Goal: Navigation & Orientation: Find specific page/section

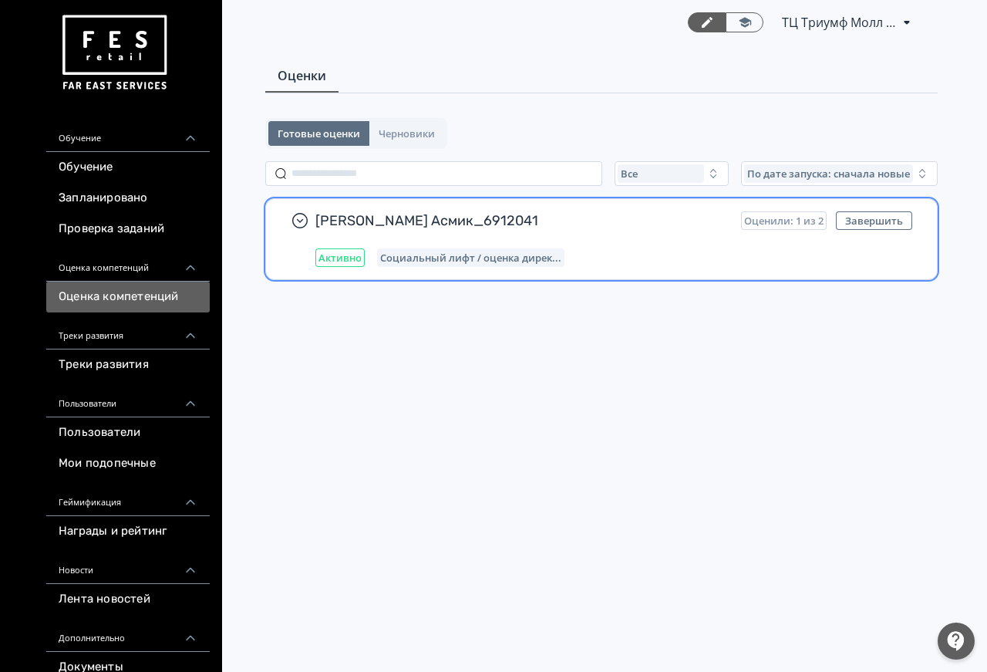
click at [444, 208] on div "[PERSON_NAME] Асмик_6912041 Оценили: 1 из 2 Завершить Активно Социальный лифт /…" at bounding box center [601, 239] width 671 height 80
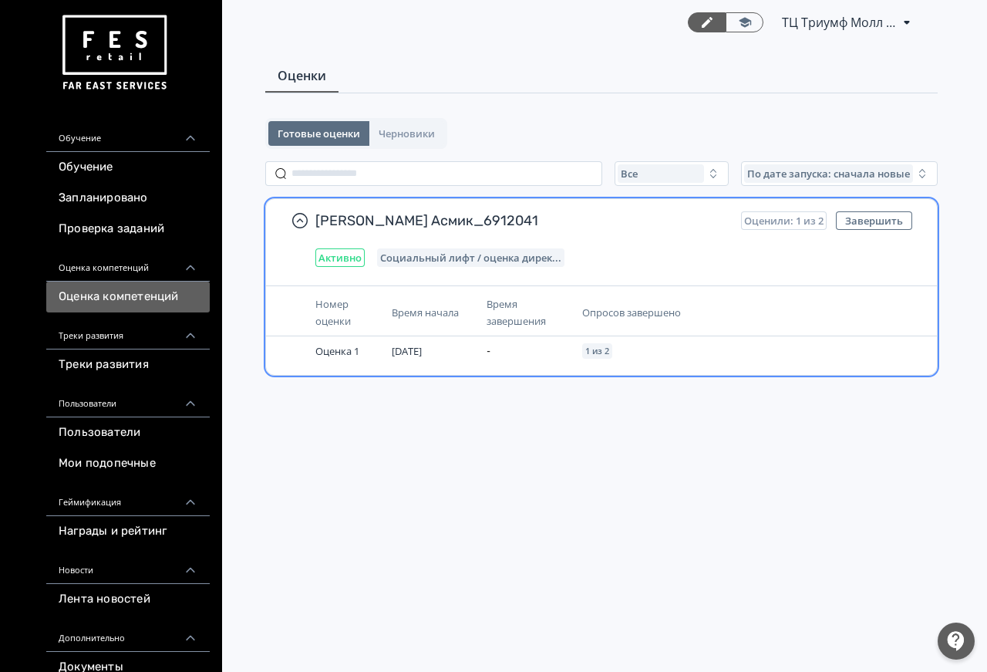
click at [446, 265] on div "Социальный лифт / оценка дирек..." at bounding box center [470, 257] width 187 height 19
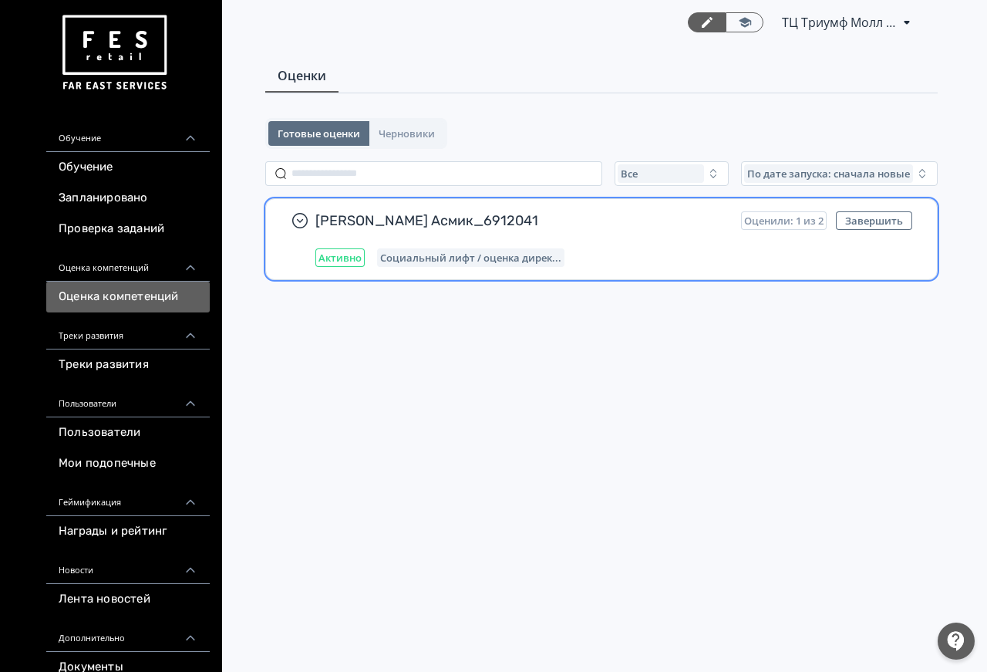
click at [446, 258] on span "Социальный лифт / оценка дирек..." at bounding box center [470, 257] width 181 height 12
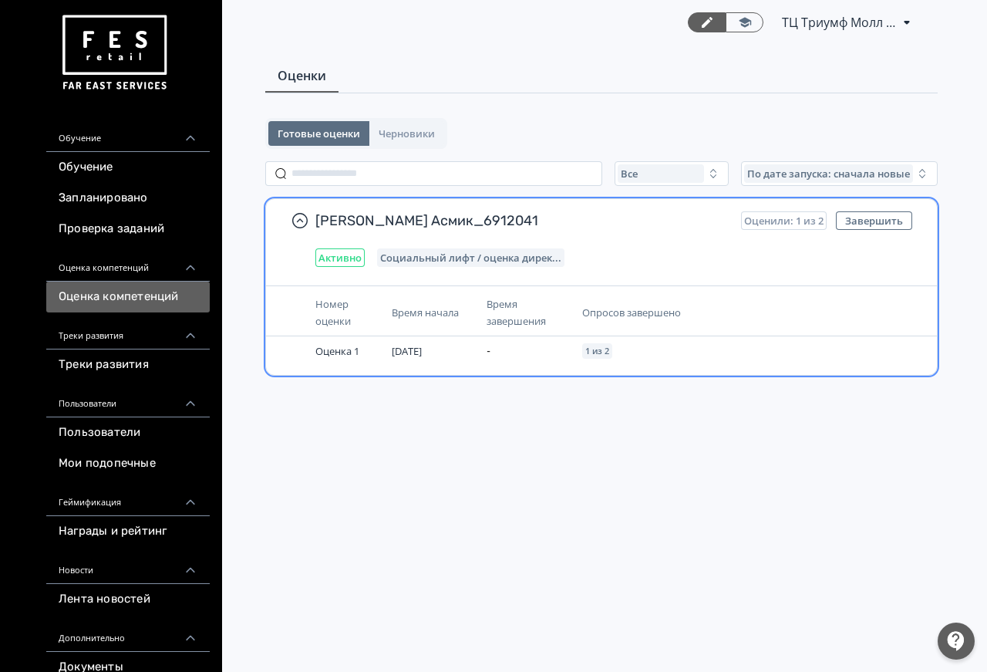
click at [479, 320] on th "Время начала" at bounding box center [433, 312] width 95 height 47
click at [575, 318] on th "Время завершения" at bounding box center [528, 312] width 95 height 47
click at [653, 309] on span "Опросов завершено" at bounding box center [631, 312] width 99 height 14
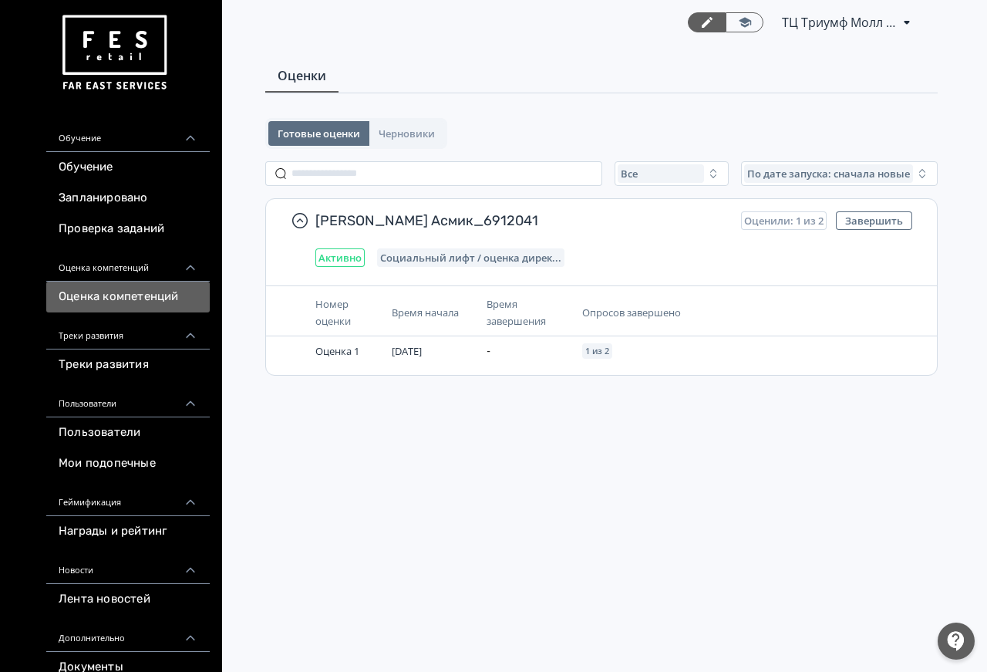
click at [113, 342] on div "Треки развития" at bounding box center [128, 330] width 164 height 37
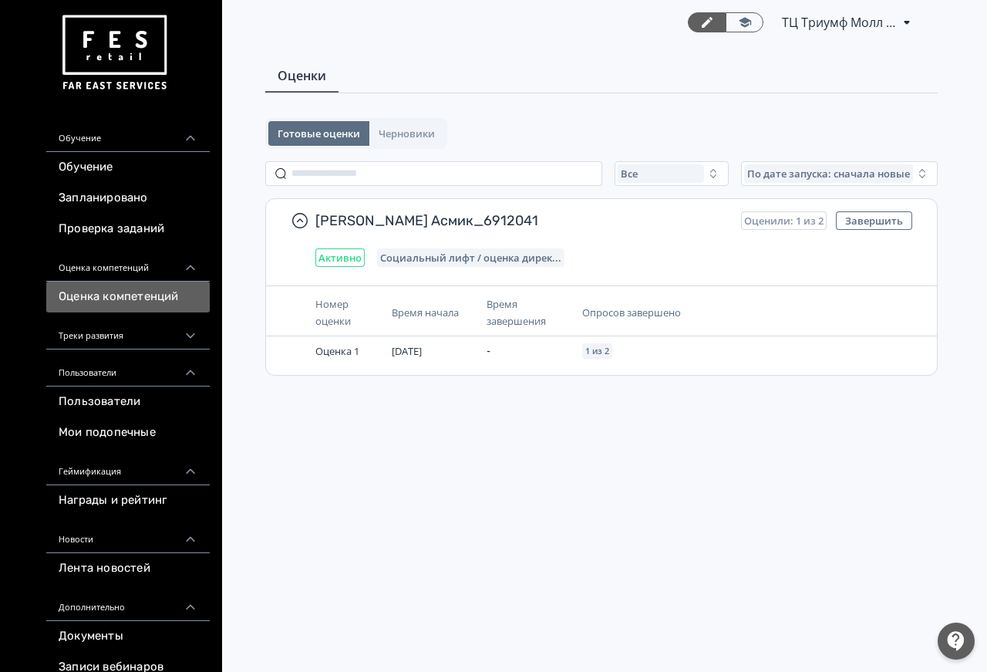
click at [117, 336] on div "Треки развития" at bounding box center [128, 330] width 164 height 37
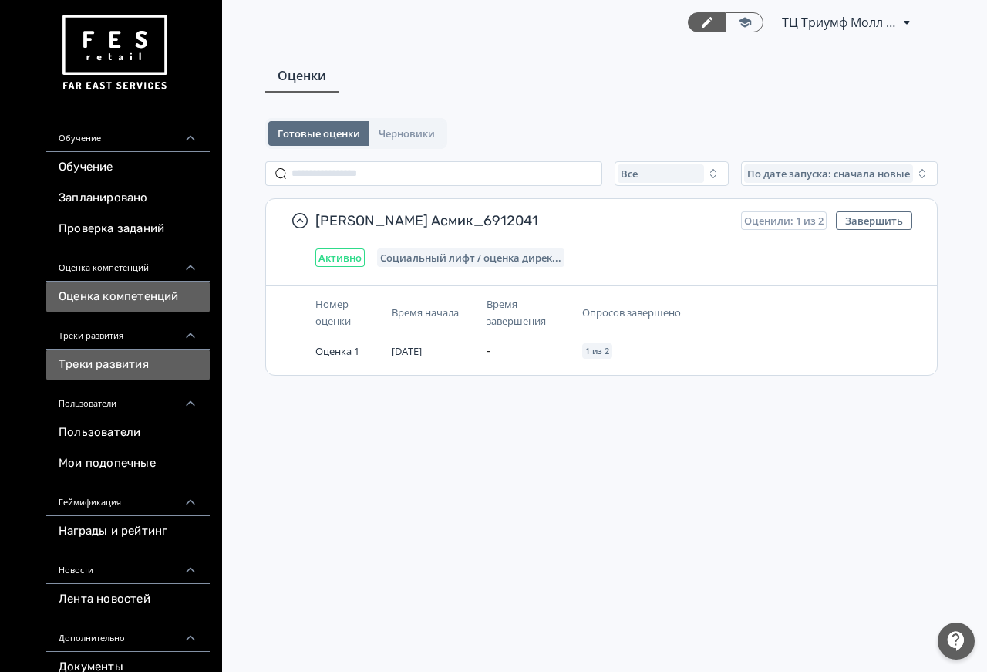
click at [120, 361] on link "Треки развития" at bounding box center [128, 364] width 164 height 31
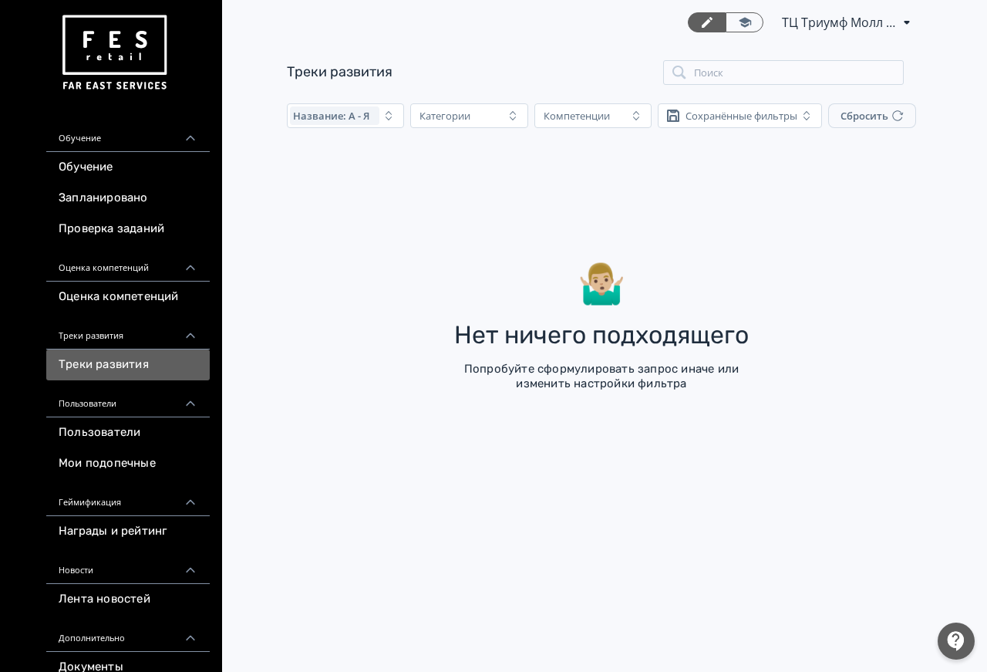
click at [120, 403] on div "Пользователи" at bounding box center [128, 398] width 164 height 37
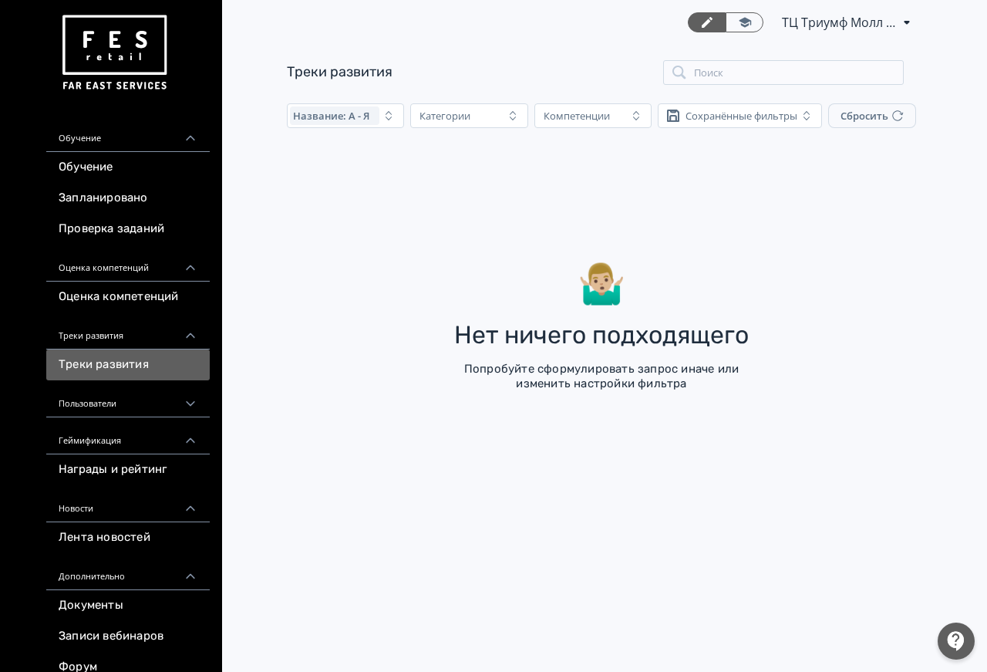
click at [119, 446] on div "Геймификация" at bounding box center [128, 435] width 164 height 37
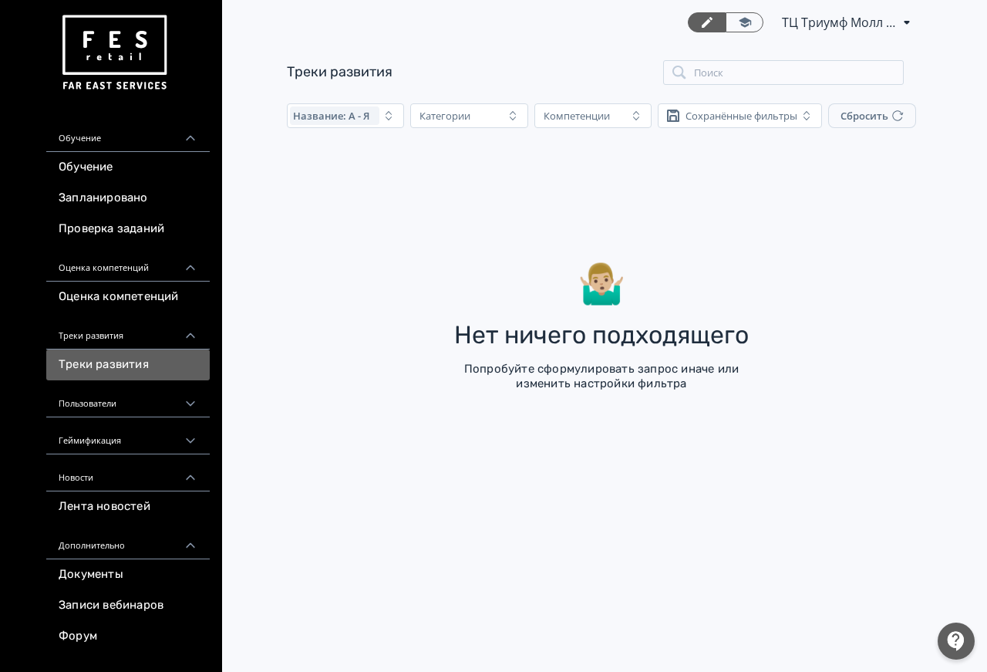
click at [103, 441] on div "Геймификация" at bounding box center [128, 435] width 164 height 37
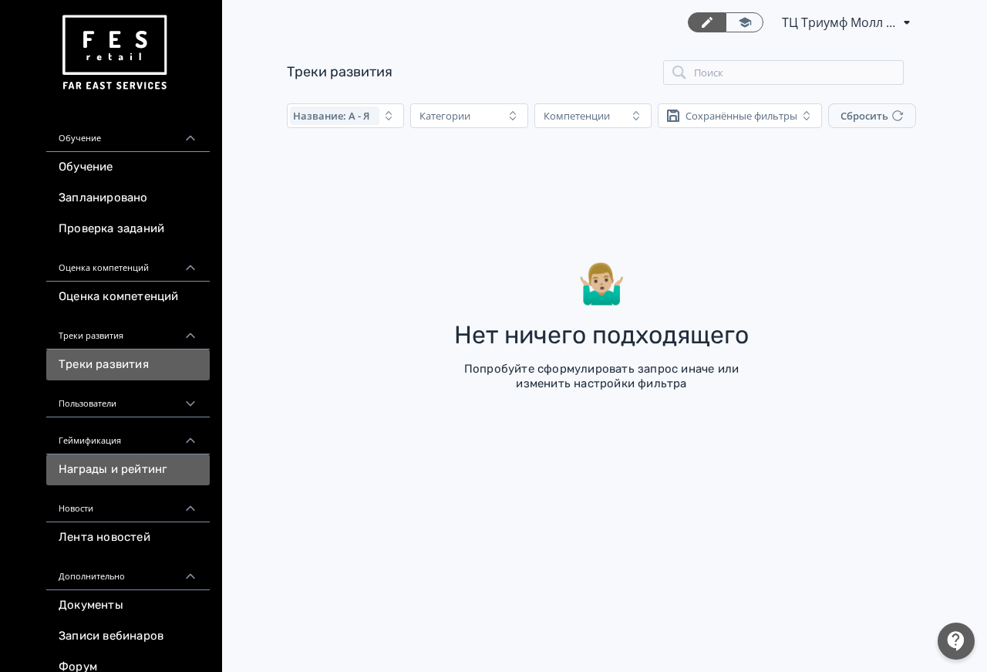
click at [110, 470] on link "Награды и рейтинг" at bounding box center [128, 469] width 164 height 31
